Goal: Navigation & Orientation: Find specific page/section

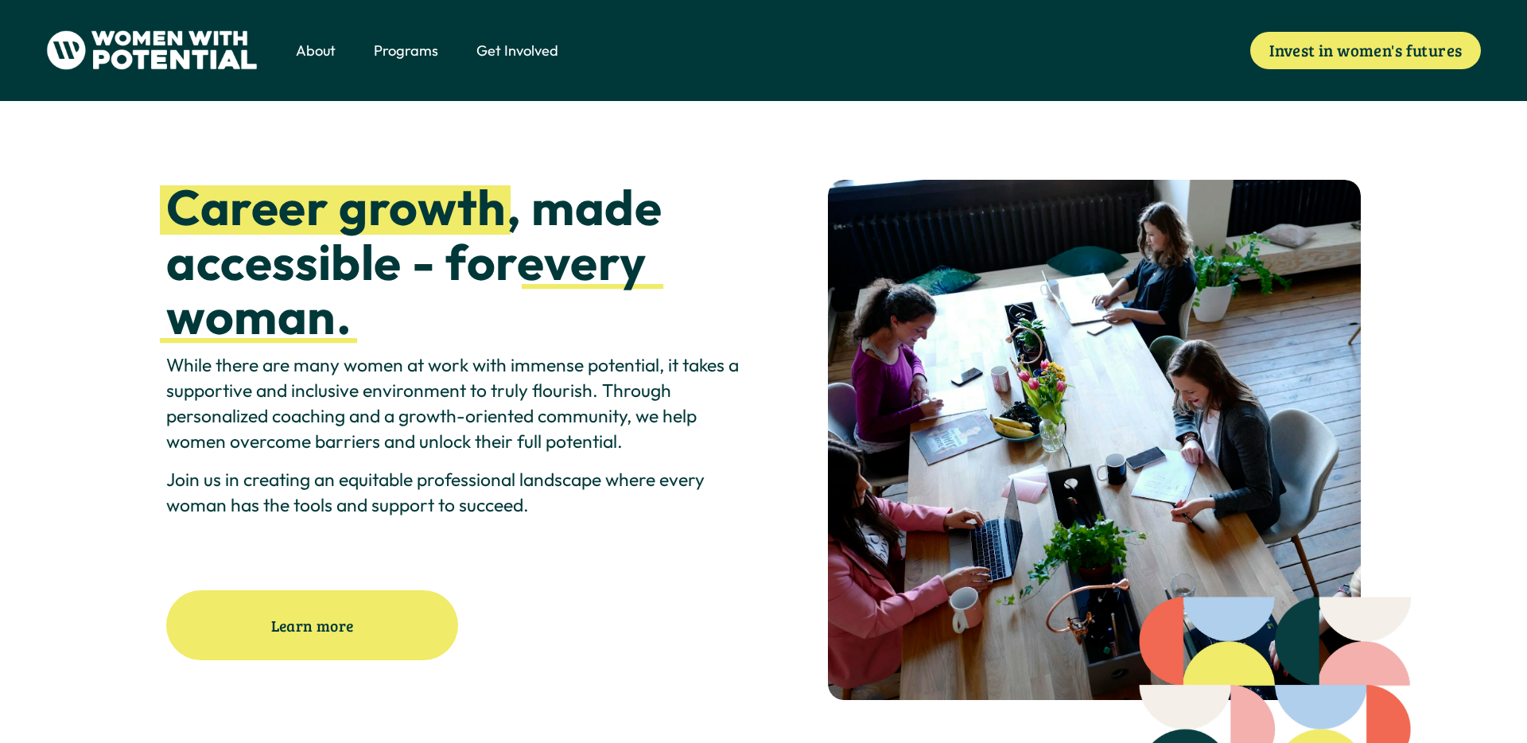
click at [0, 0] on span "Meet the Board" at bounding box center [0, 0] width 0 height 0
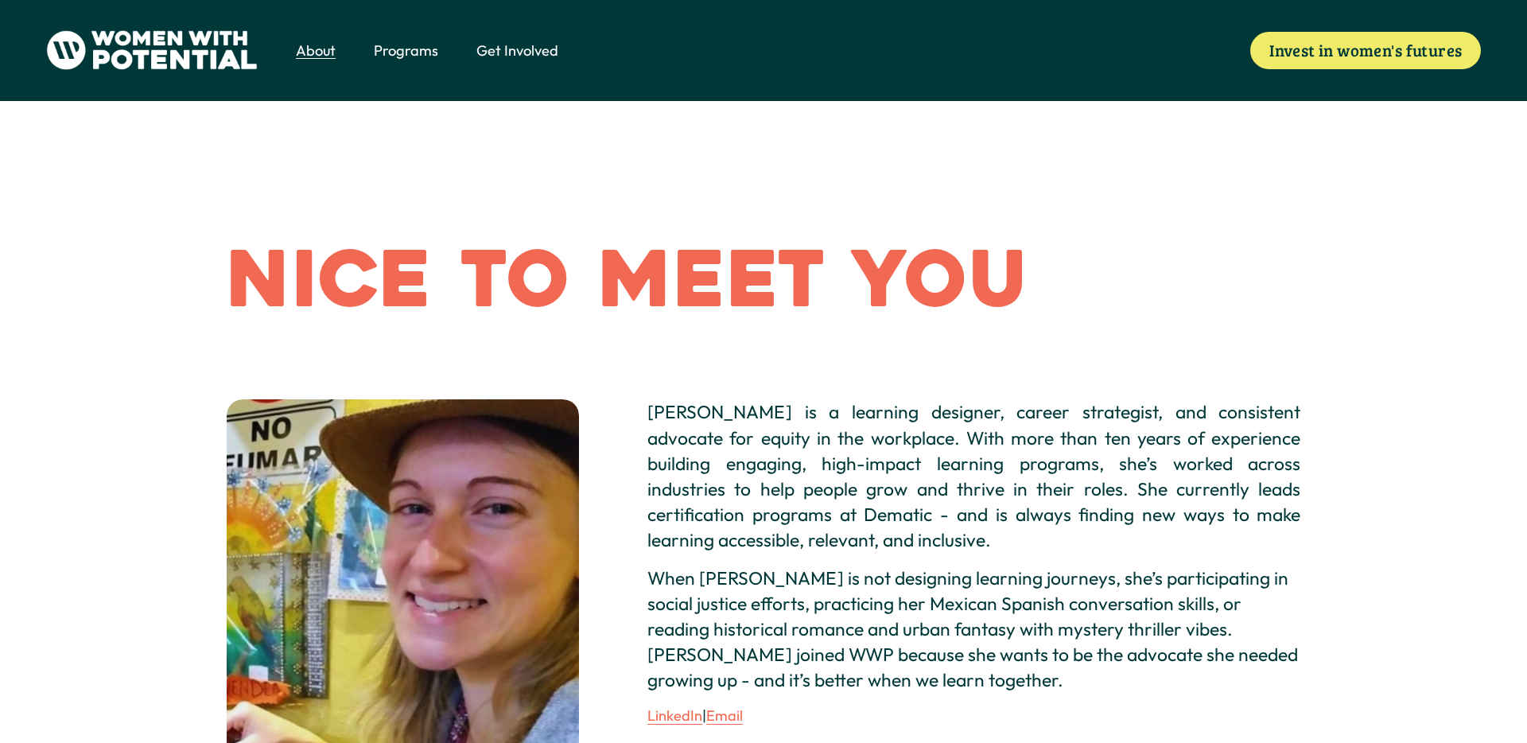
scroll to position [2, 0]
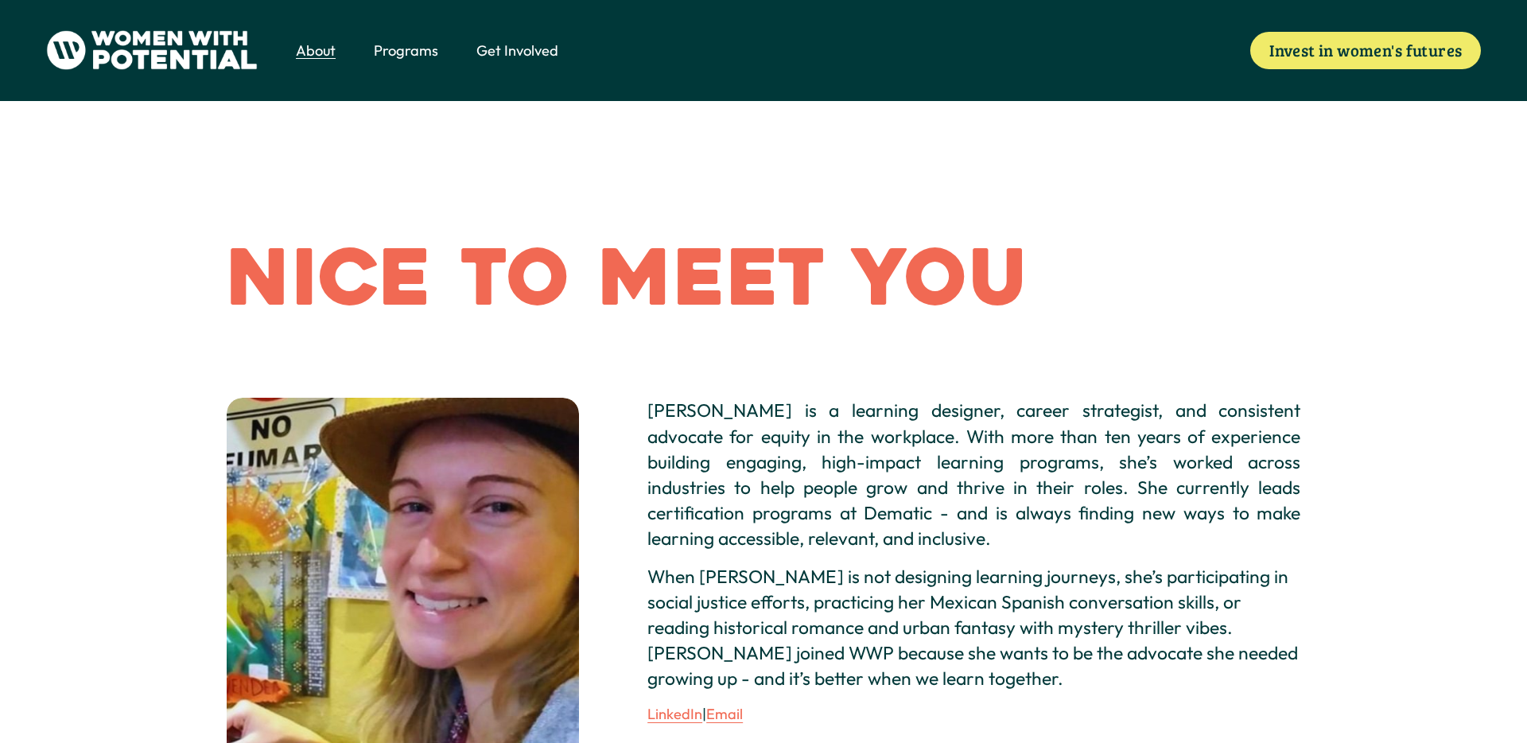
click at [0, 0] on span "Volunteer" at bounding box center [0, 0] width 0 height 0
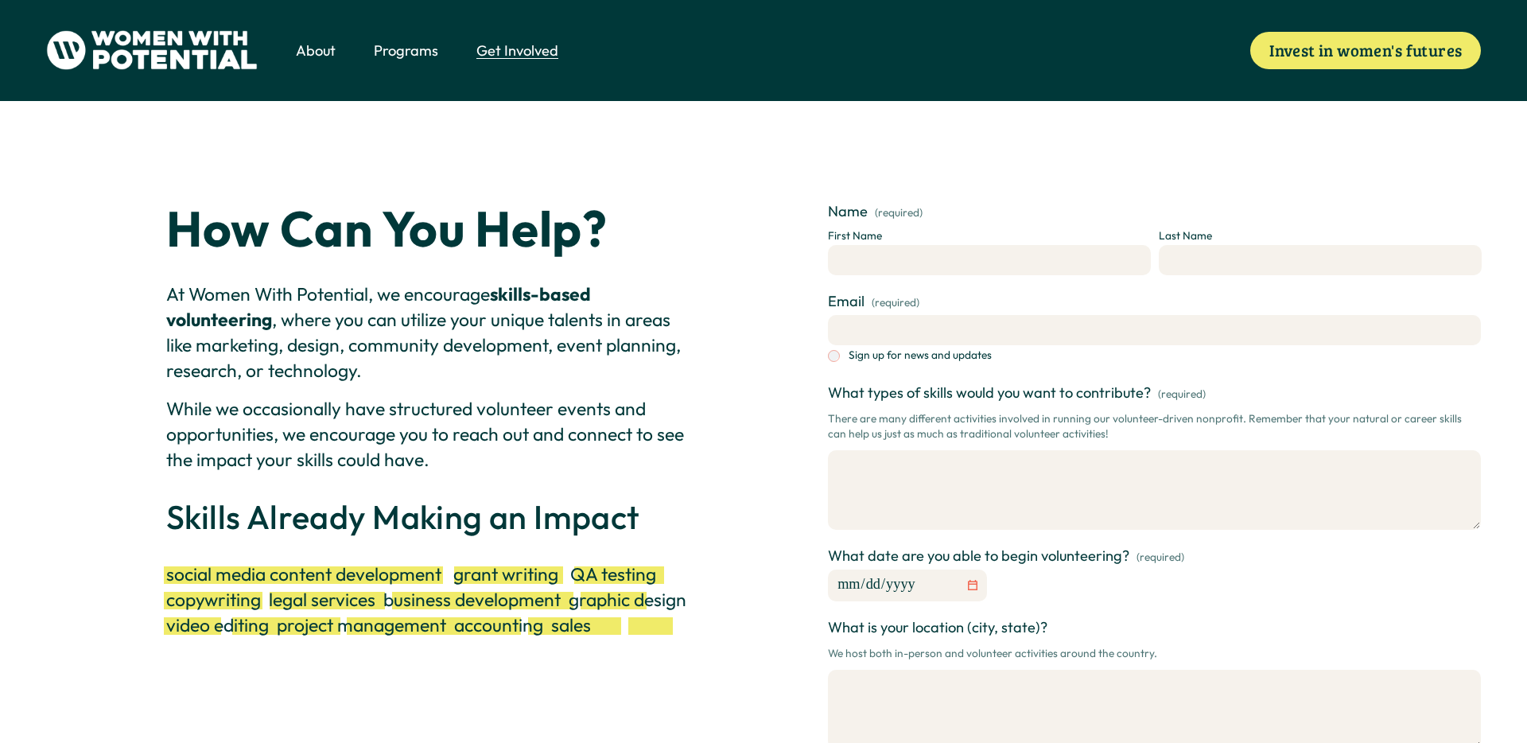
click at [0, 0] on span "1:1 Coaching" at bounding box center [0, 0] width 0 height 0
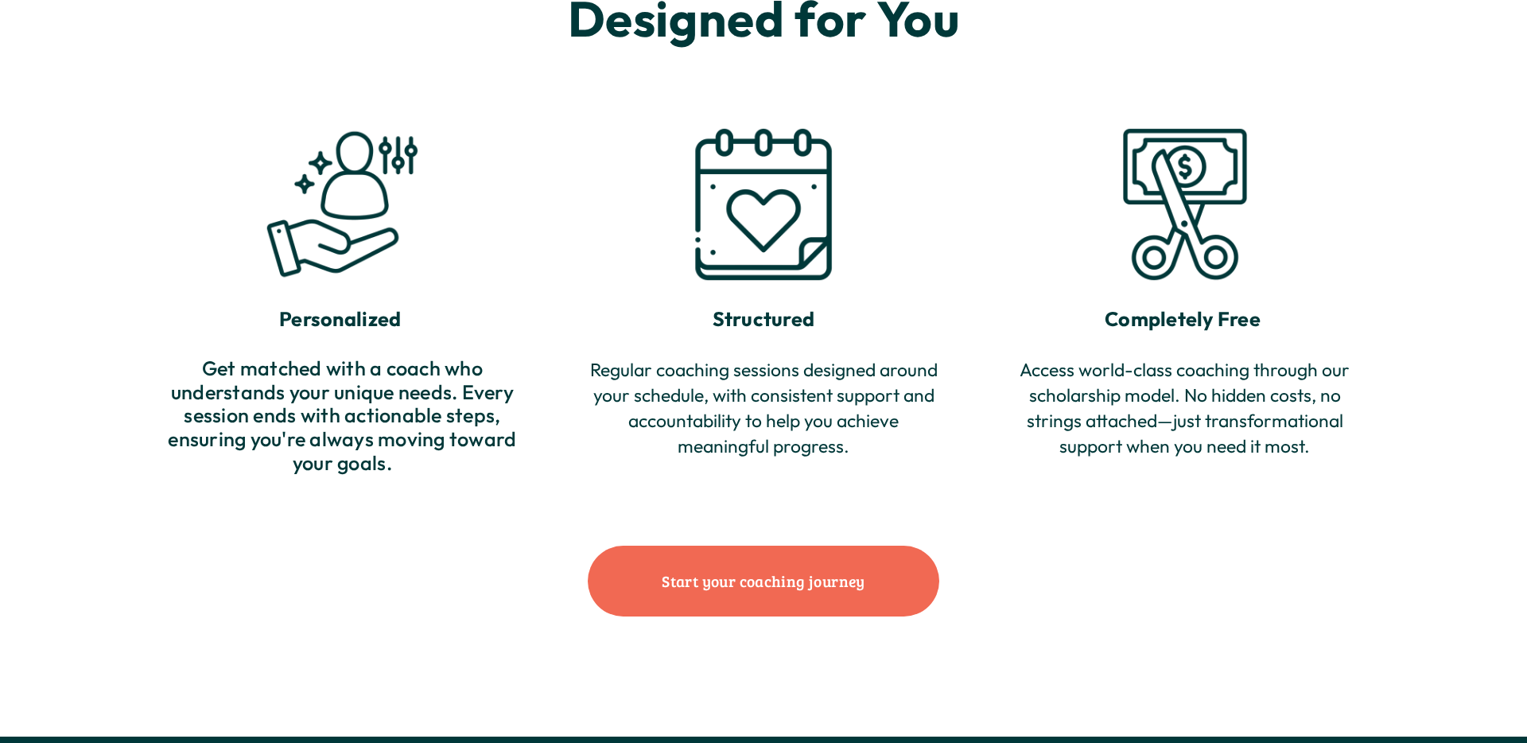
scroll to position [1937, 0]
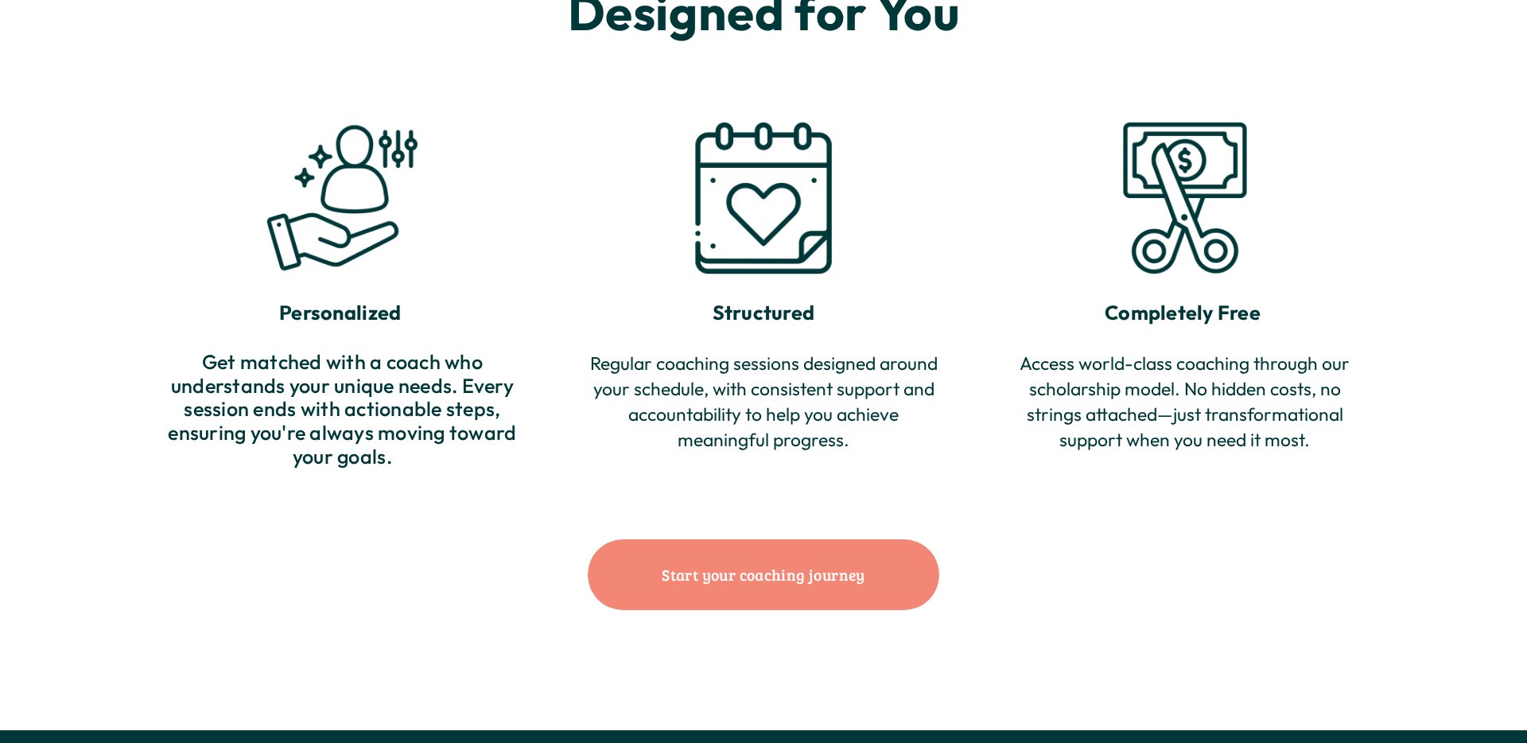
click at [716, 582] on link "Start your coaching journey" at bounding box center [764, 574] width 352 height 71
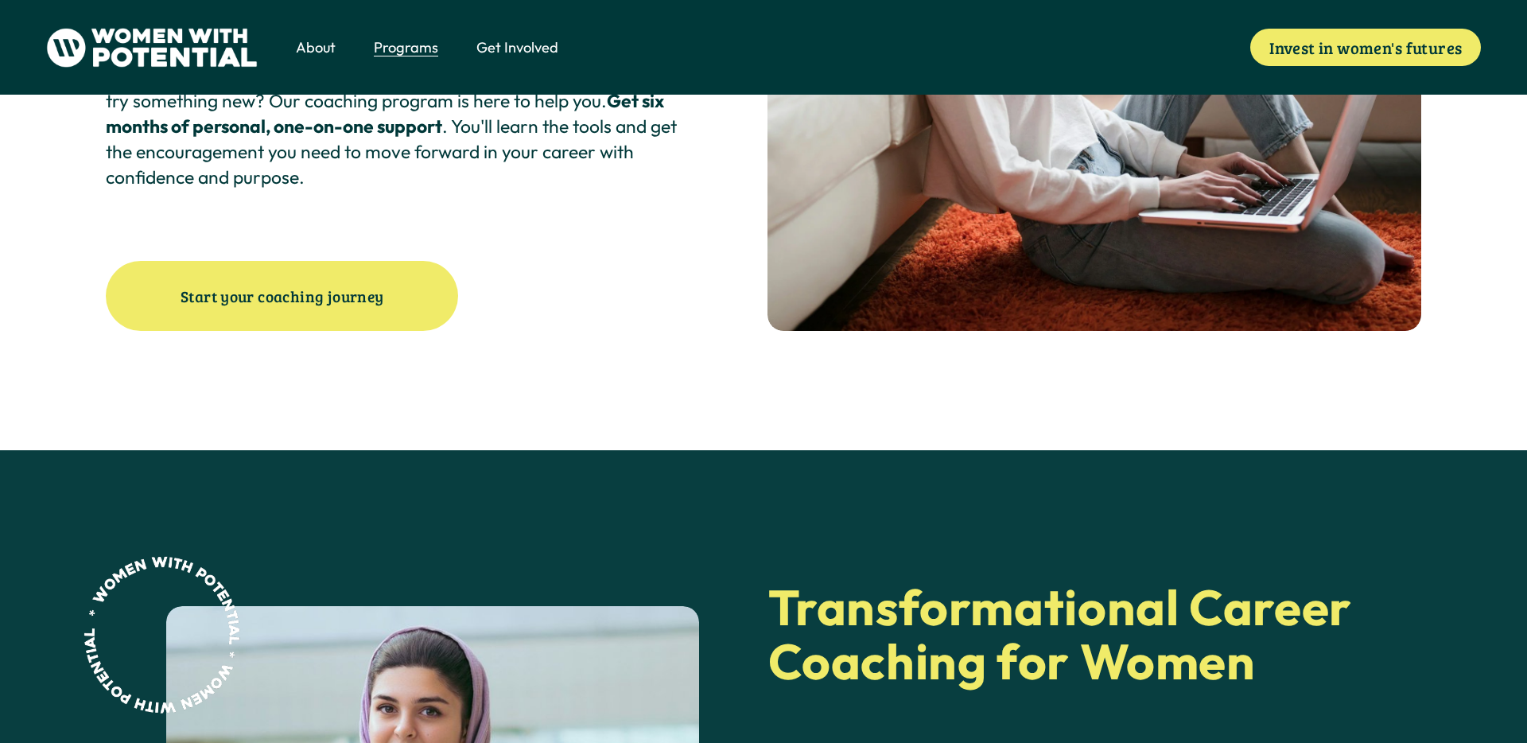
scroll to position [14, 0]
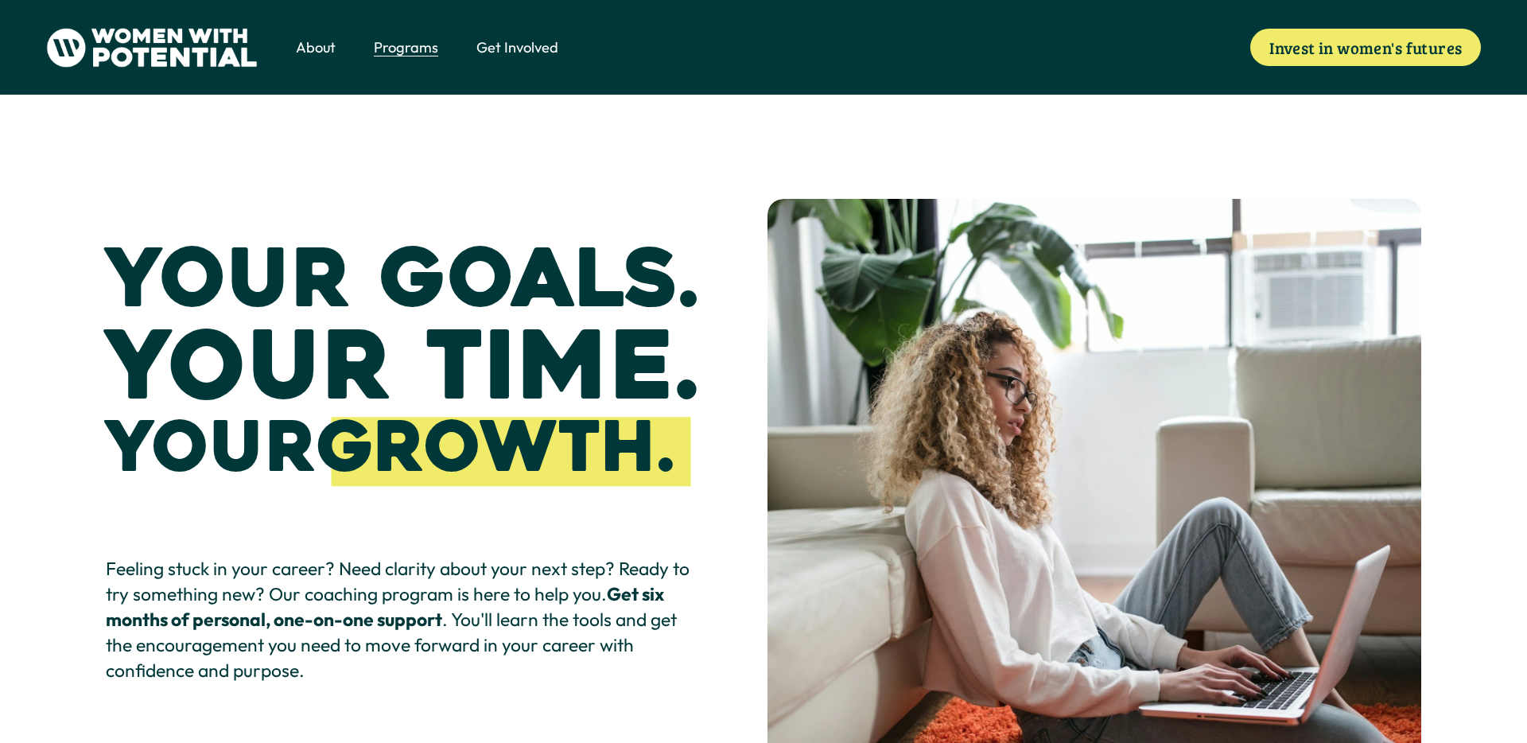
click at [0, 0] on span "The Table" at bounding box center [0, 0] width 0 height 0
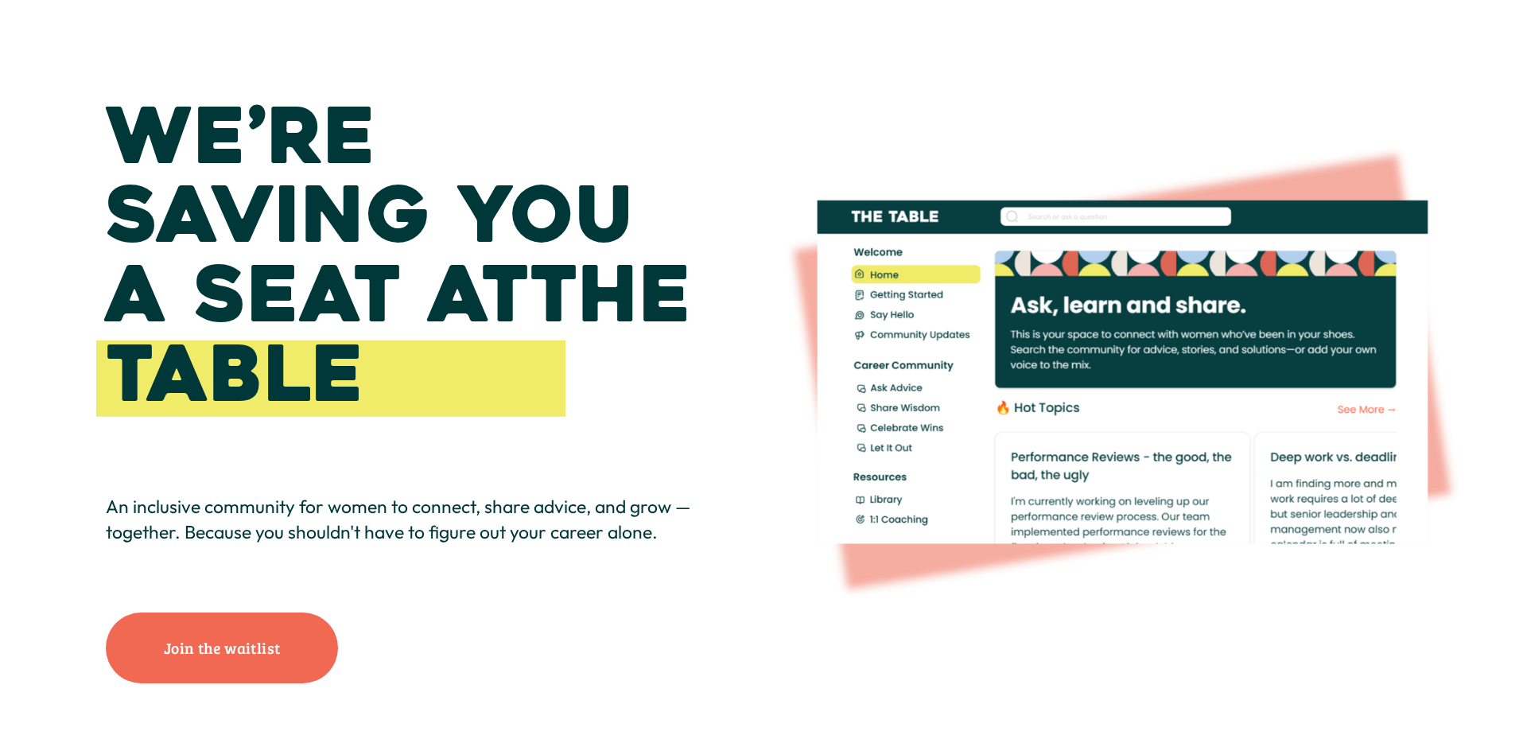
scroll to position [82, 0]
